Goal: Check status

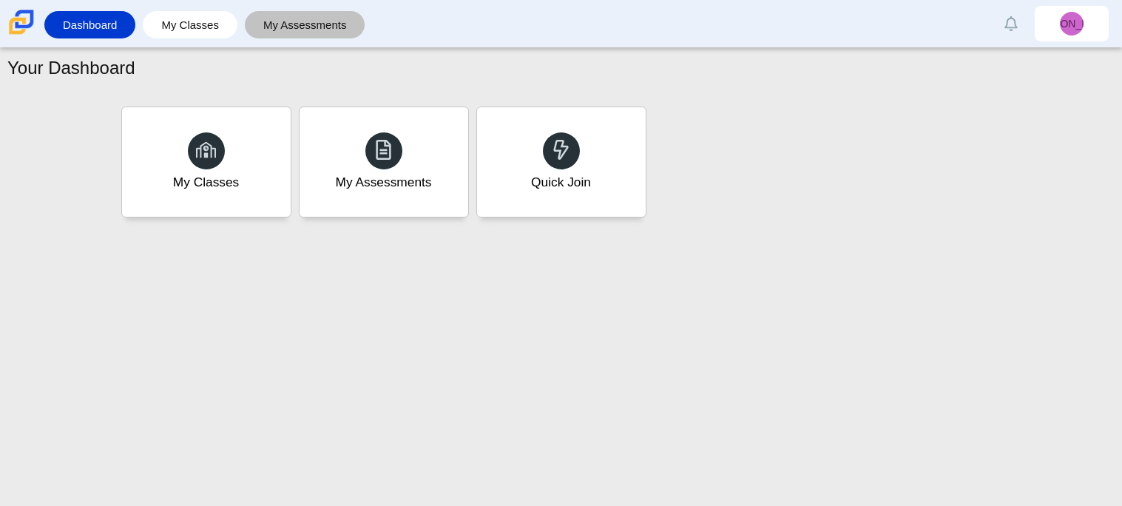
click at [314, 28] on link "My Assessments" at bounding box center [305, 24] width 106 height 27
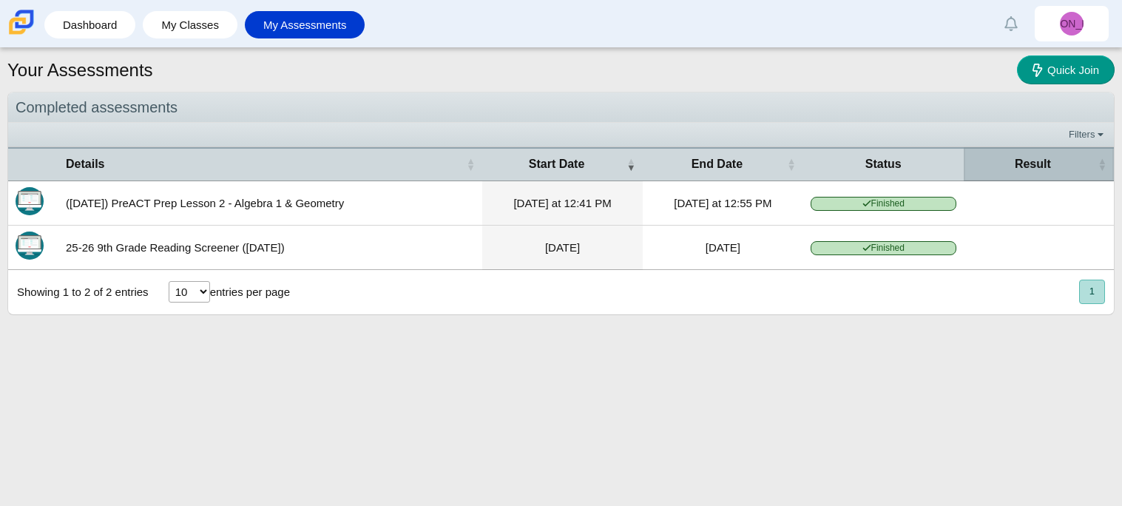
click at [1044, 154] on th "Result" at bounding box center [1039, 163] width 150 height 33
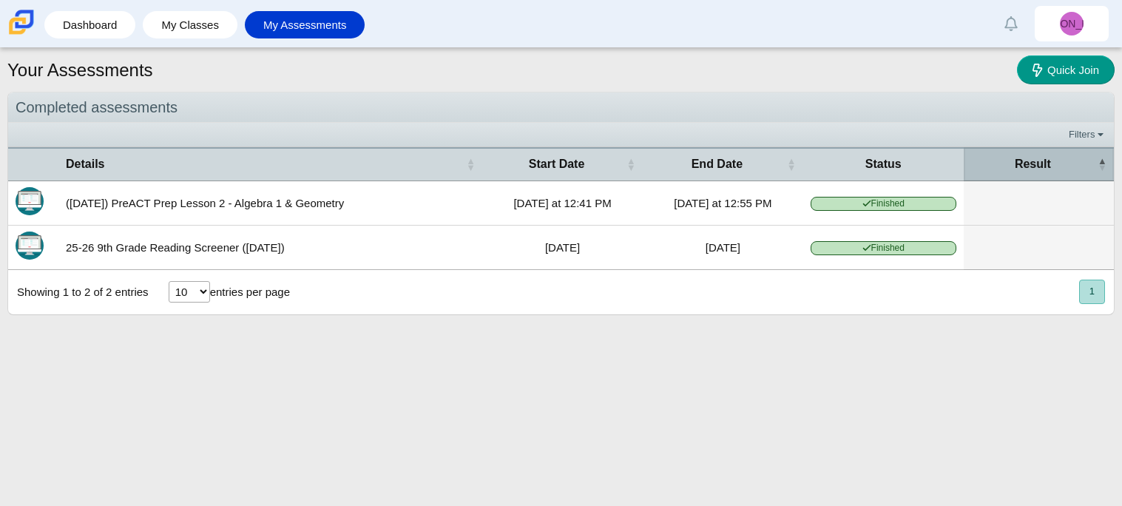
click at [1044, 154] on th "Result" at bounding box center [1039, 163] width 150 height 33
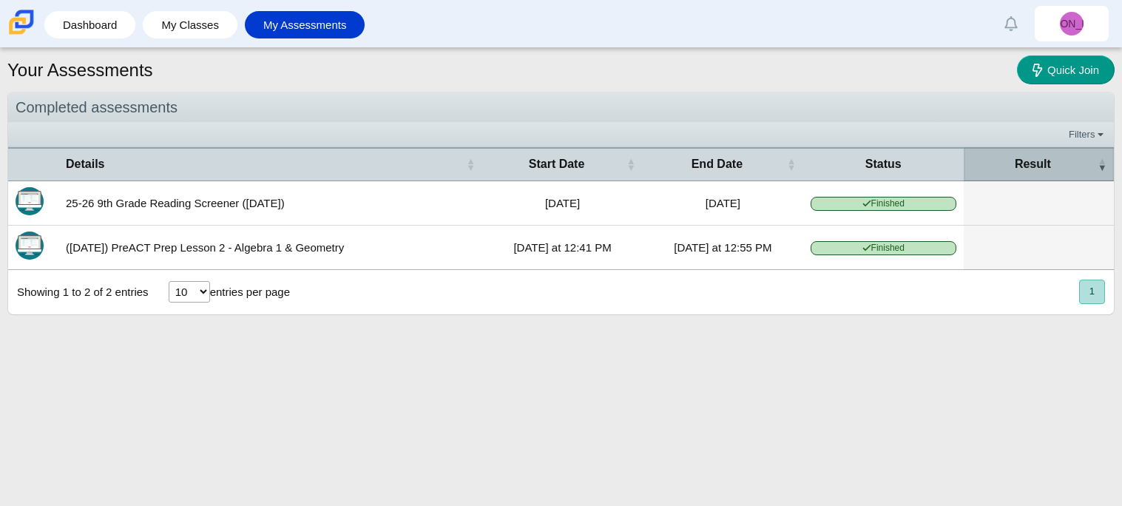
click at [1044, 154] on th "Result" at bounding box center [1039, 163] width 150 height 33
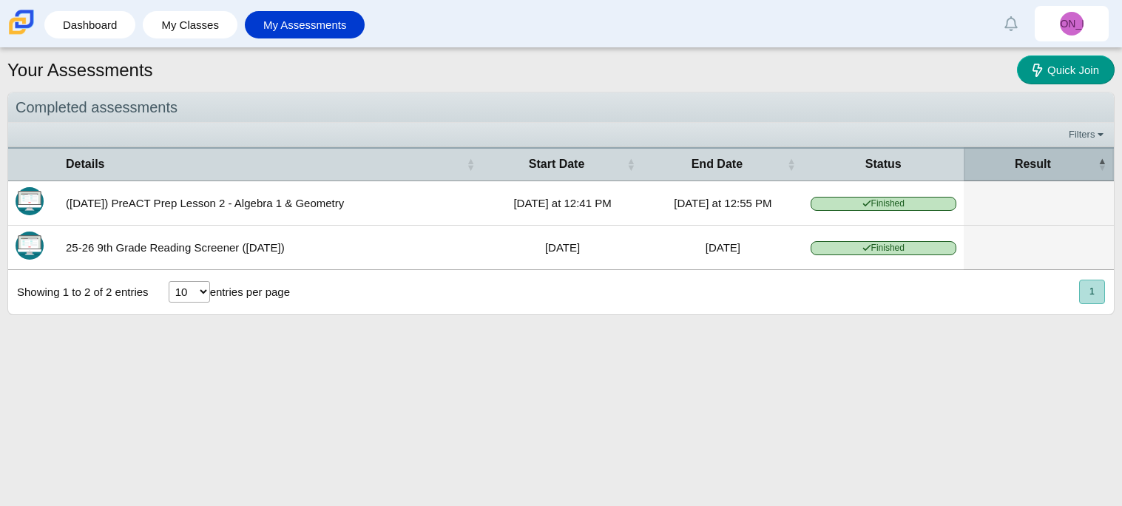
click at [1044, 155] on th "Result" at bounding box center [1039, 163] width 150 height 33
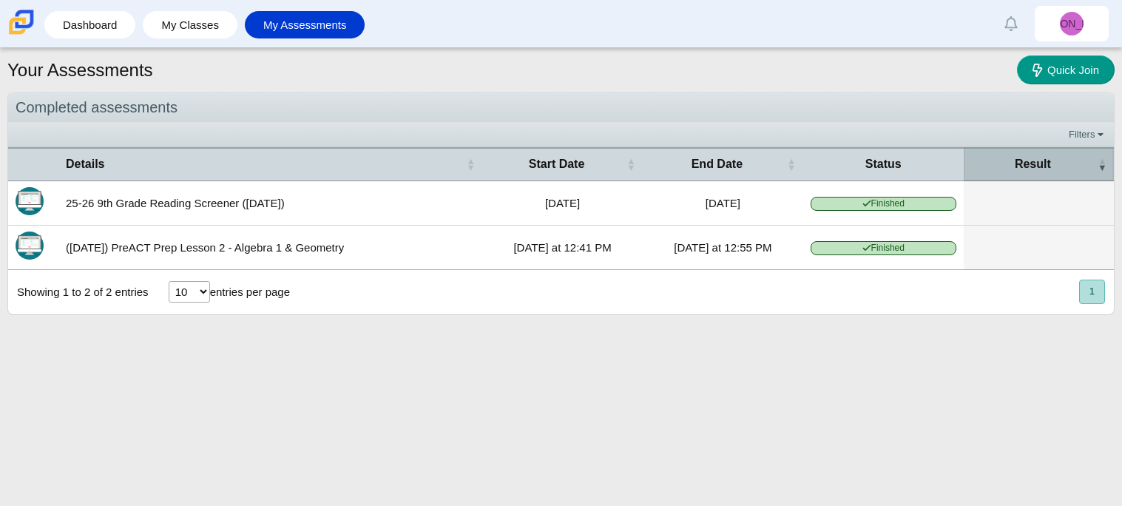
click at [1044, 155] on th "Result" at bounding box center [1039, 163] width 150 height 33
